Goal: Information Seeking & Learning: Learn about a topic

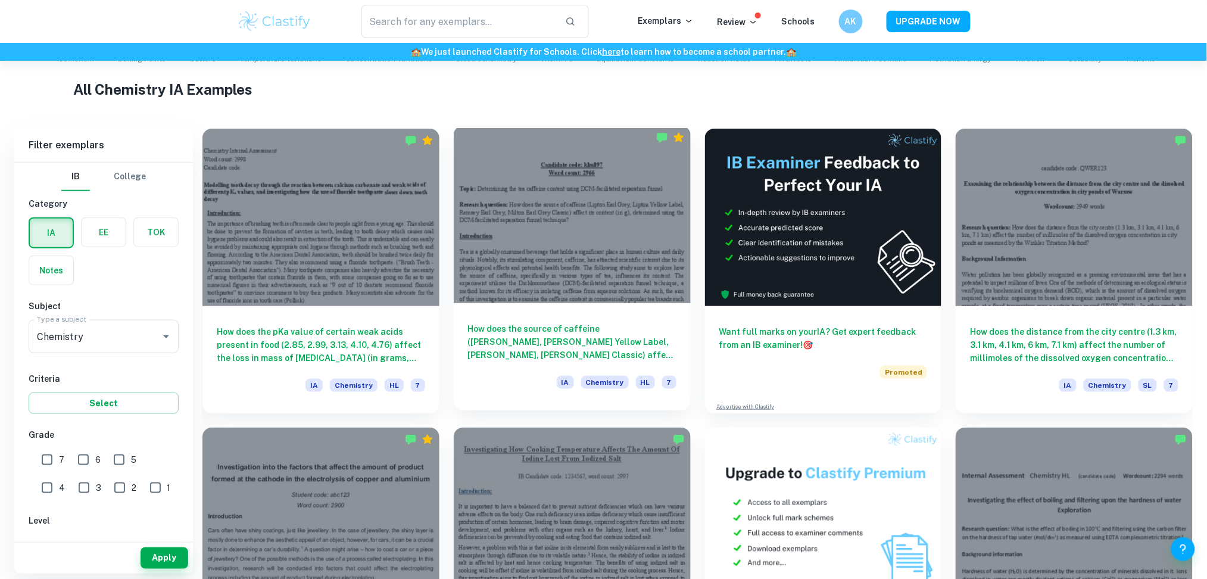
scroll to position [273, 0]
click at [552, 351] on h6 "How does the source of caffeine ([PERSON_NAME], [PERSON_NAME] Yellow Label, [PE…" at bounding box center [572, 341] width 208 height 39
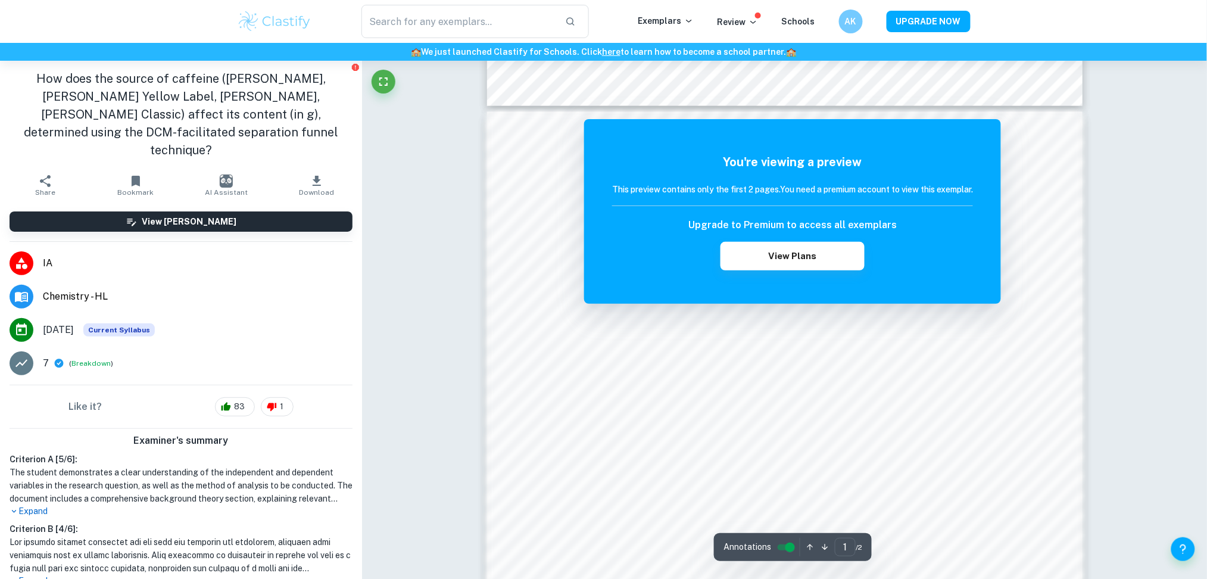
scroll to position [816, 0]
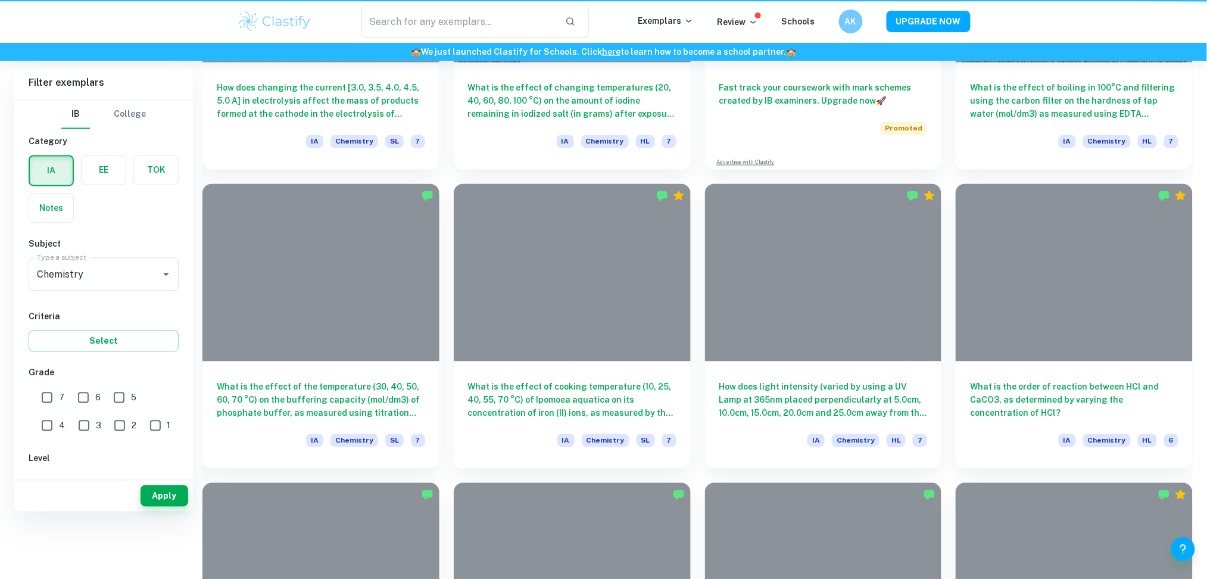
scroll to position [273, 0]
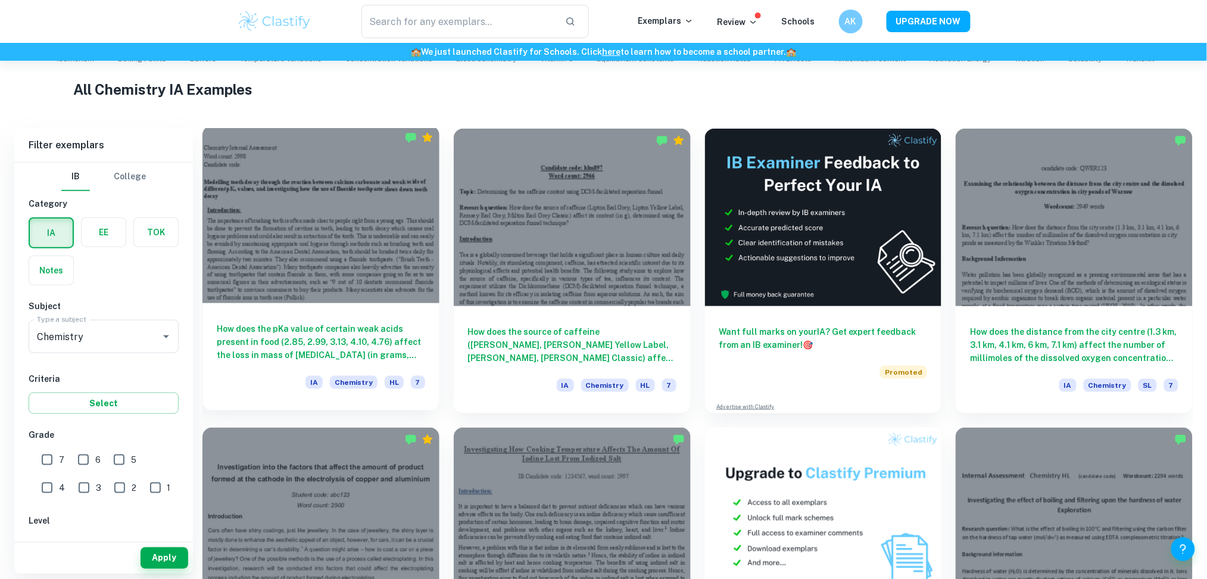
click at [290, 230] on div at bounding box center [320, 214] width 237 height 177
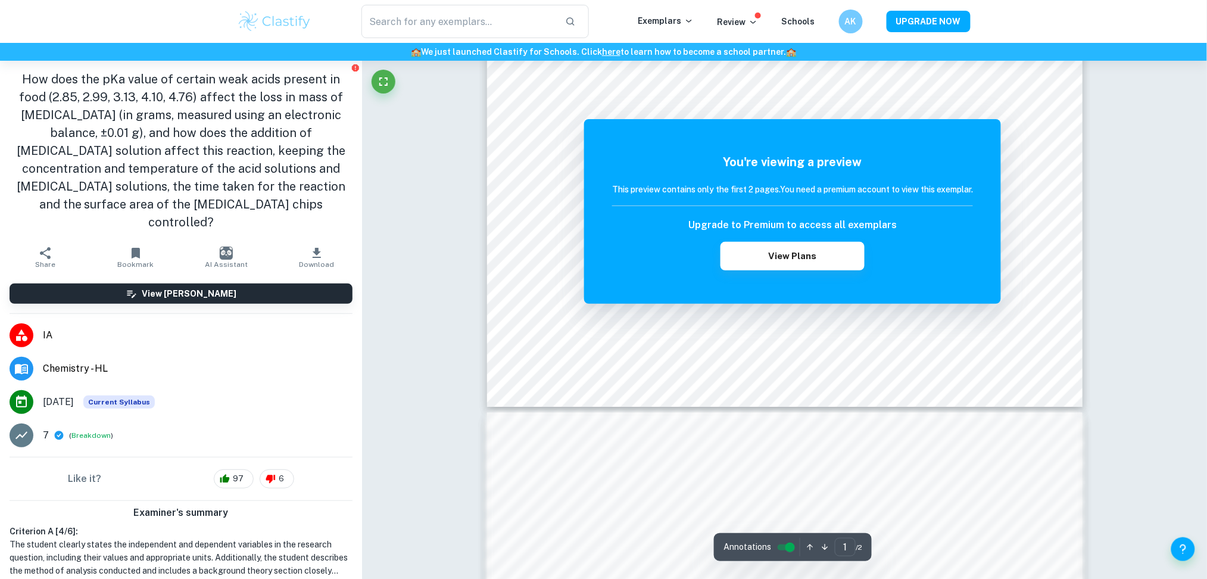
scroll to position [451, 0]
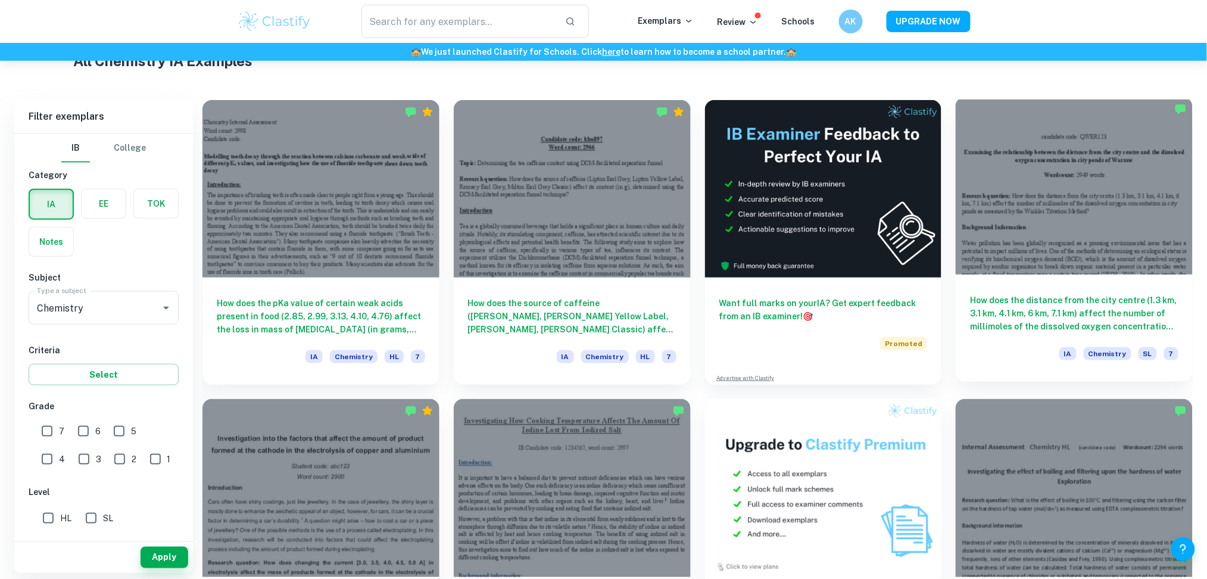
scroll to position [301, 0]
click at [1047, 229] on div at bounding box center [1073, 186] width 237 height 177
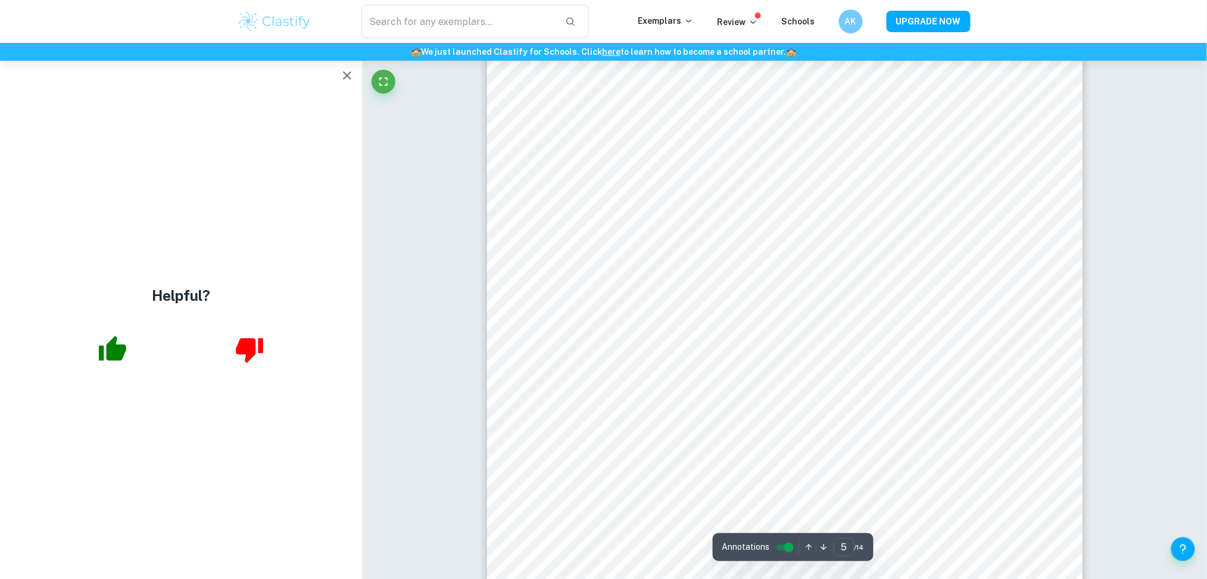
scroll to position [3616, 0]
type input "7"
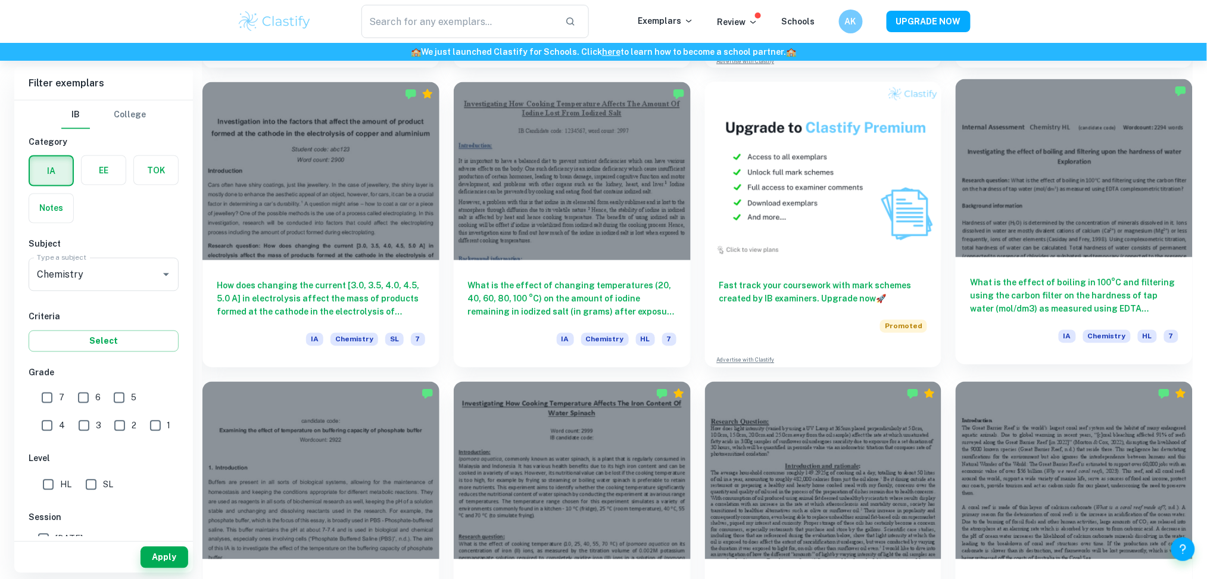
scroll to position [617, 0]
click at [1044, 229] on div at bounding box center [1073, 168] width 237 height 177
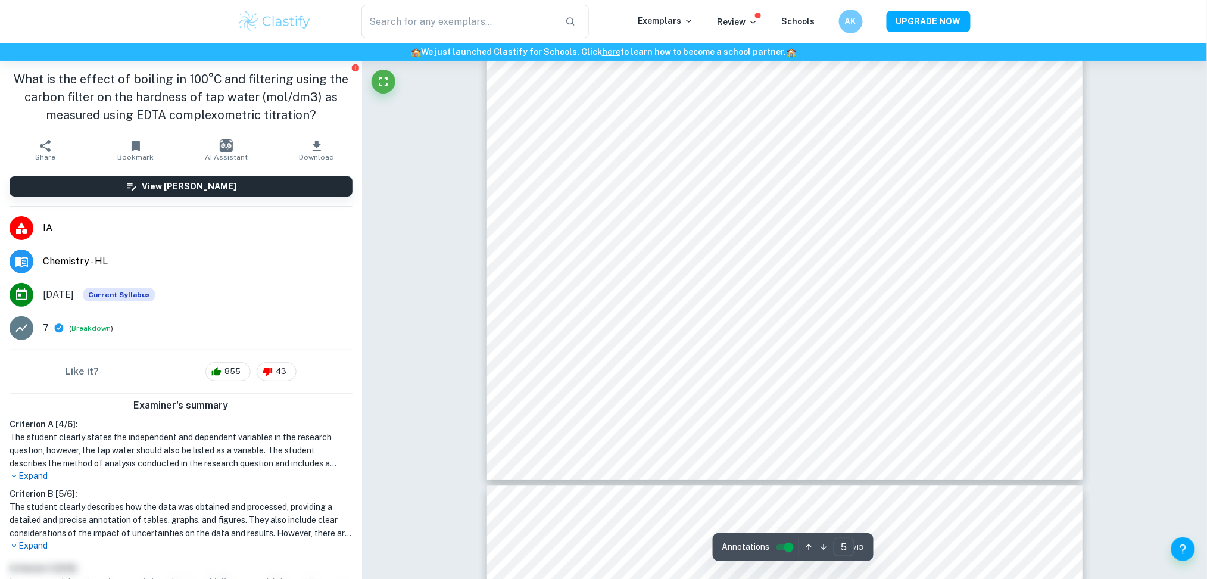
scroll to position [4011, 0]
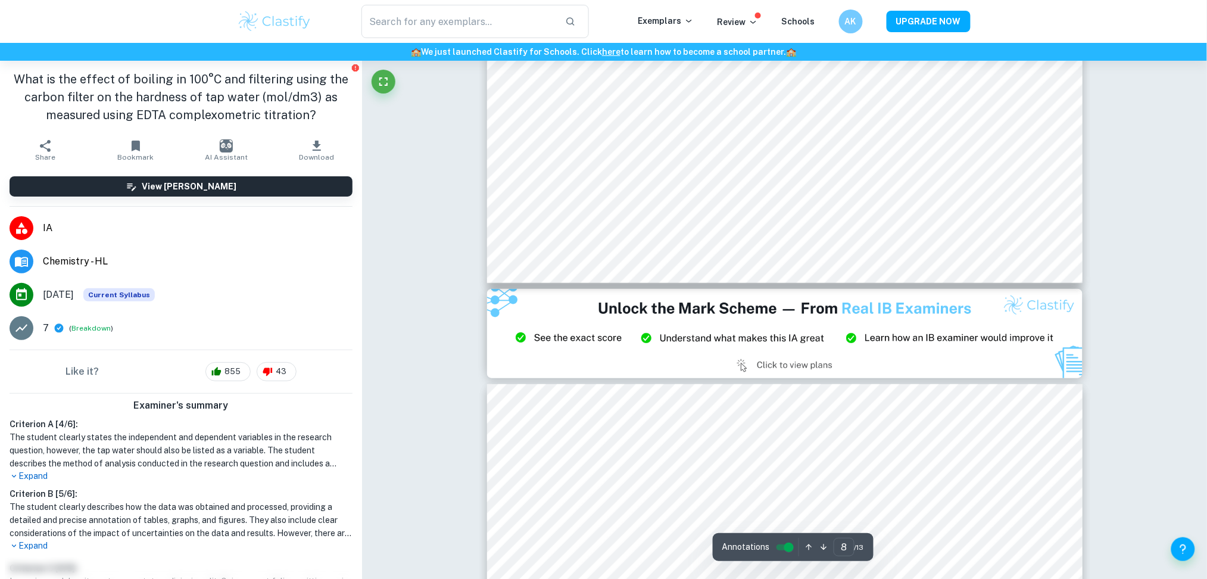
type input "9"
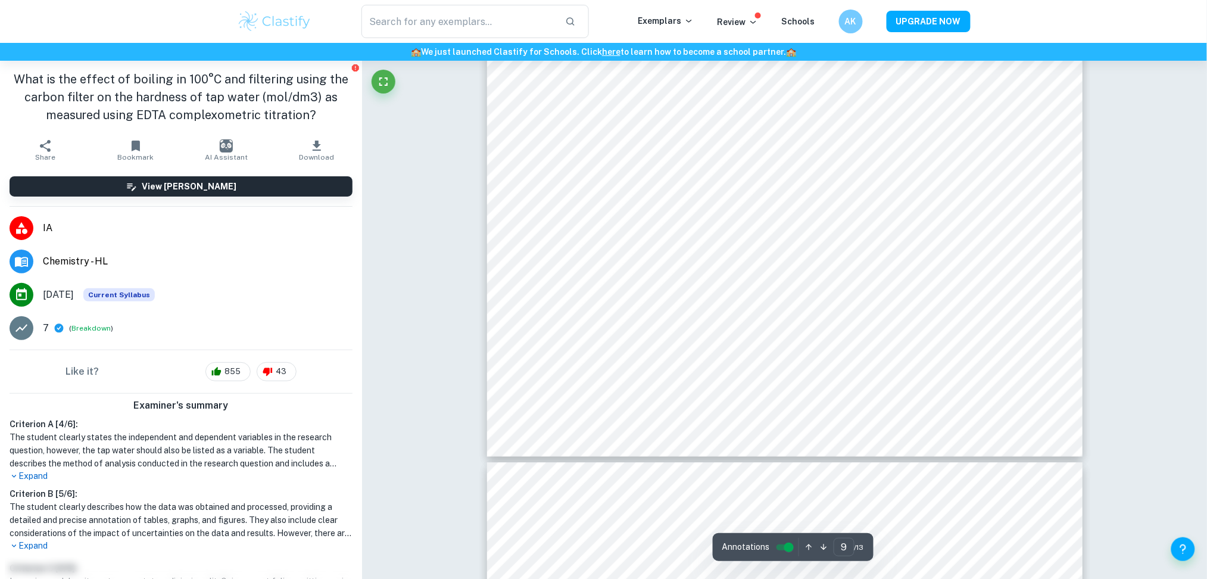
scroll to position [7520, 0]
